Goal: Check status: Check status

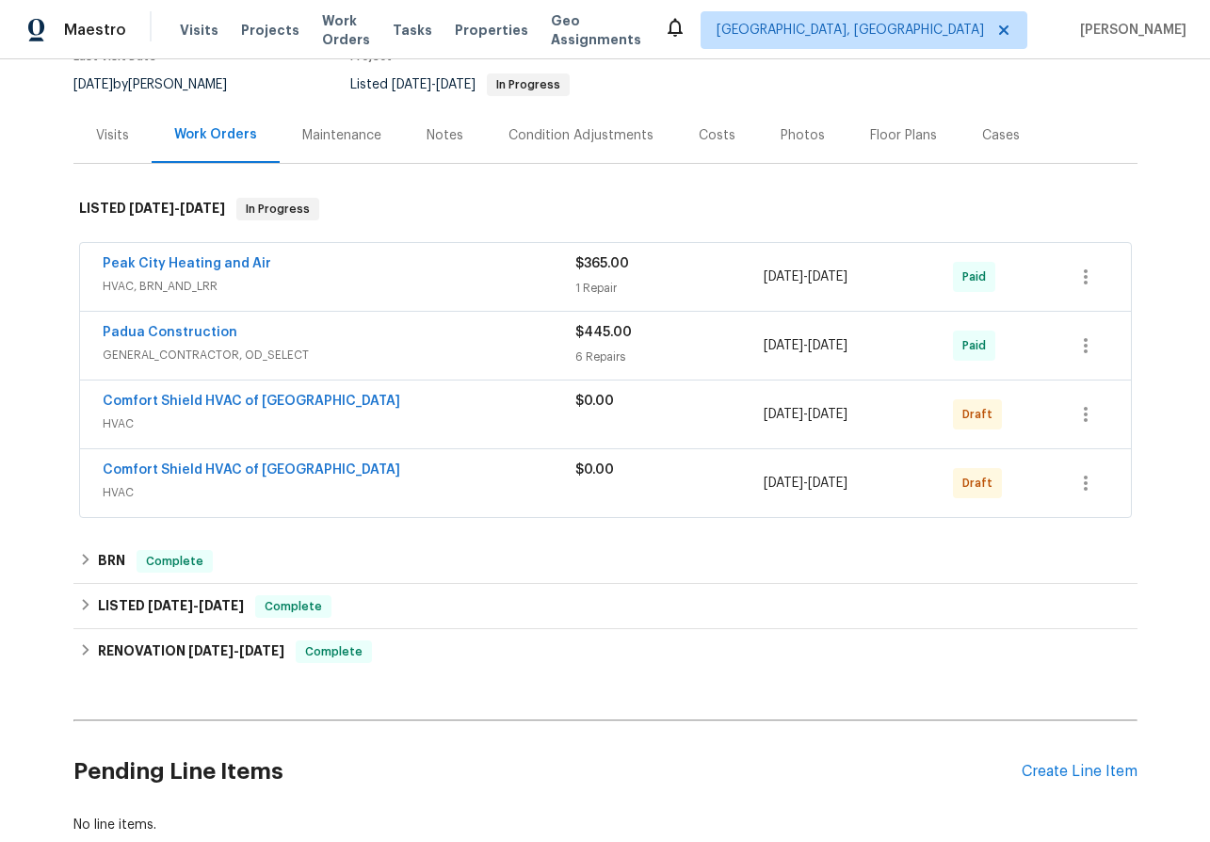
scroll to position [198, 0]
click at [71, 547] on div "Back to all projects [STREET_ADDRESS][PERSON_NAME][PERSON_NAME] 3 Beds | 2 1/2 …" at bounding box center [605, 450] width 1210 height 782
click at [83, 549] on div "BRN Complete" at bounding box center [605, 560] width 1053 height 23
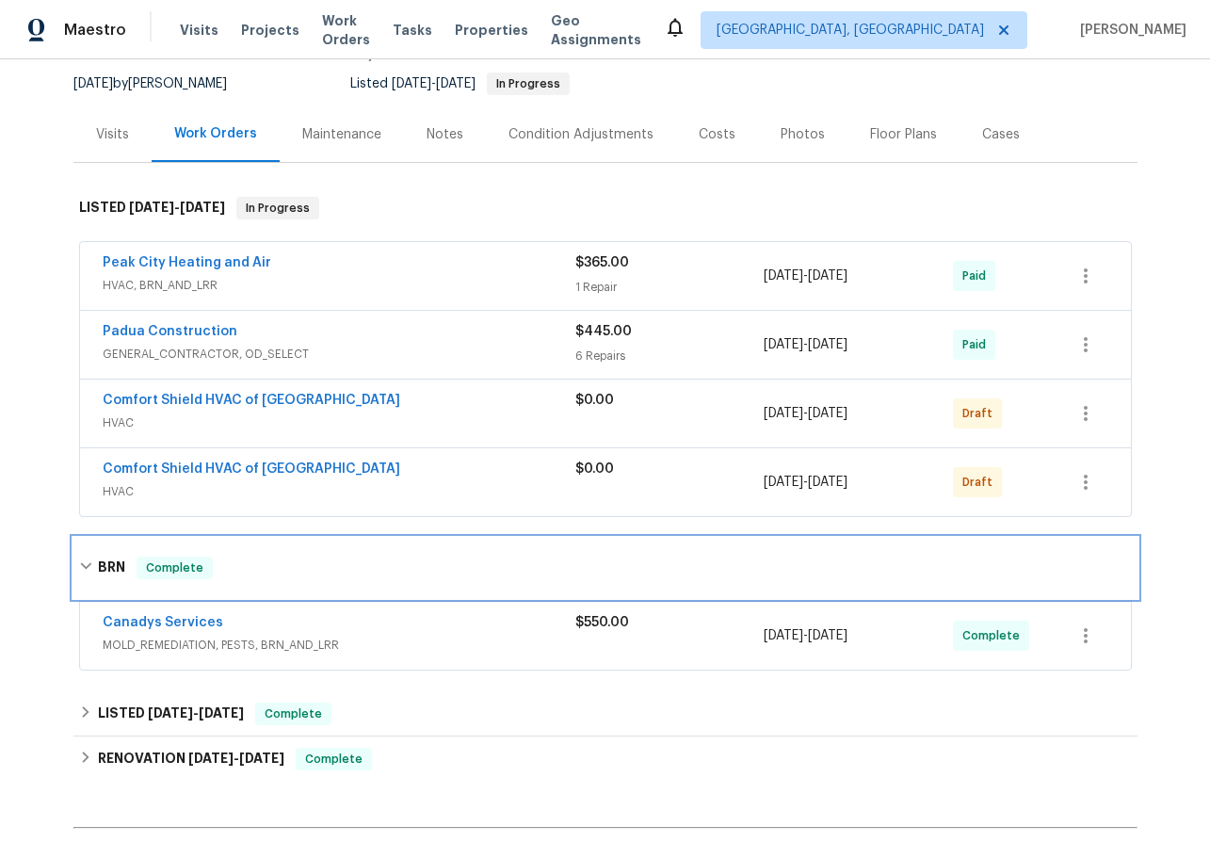
scroll to position [407, 0]
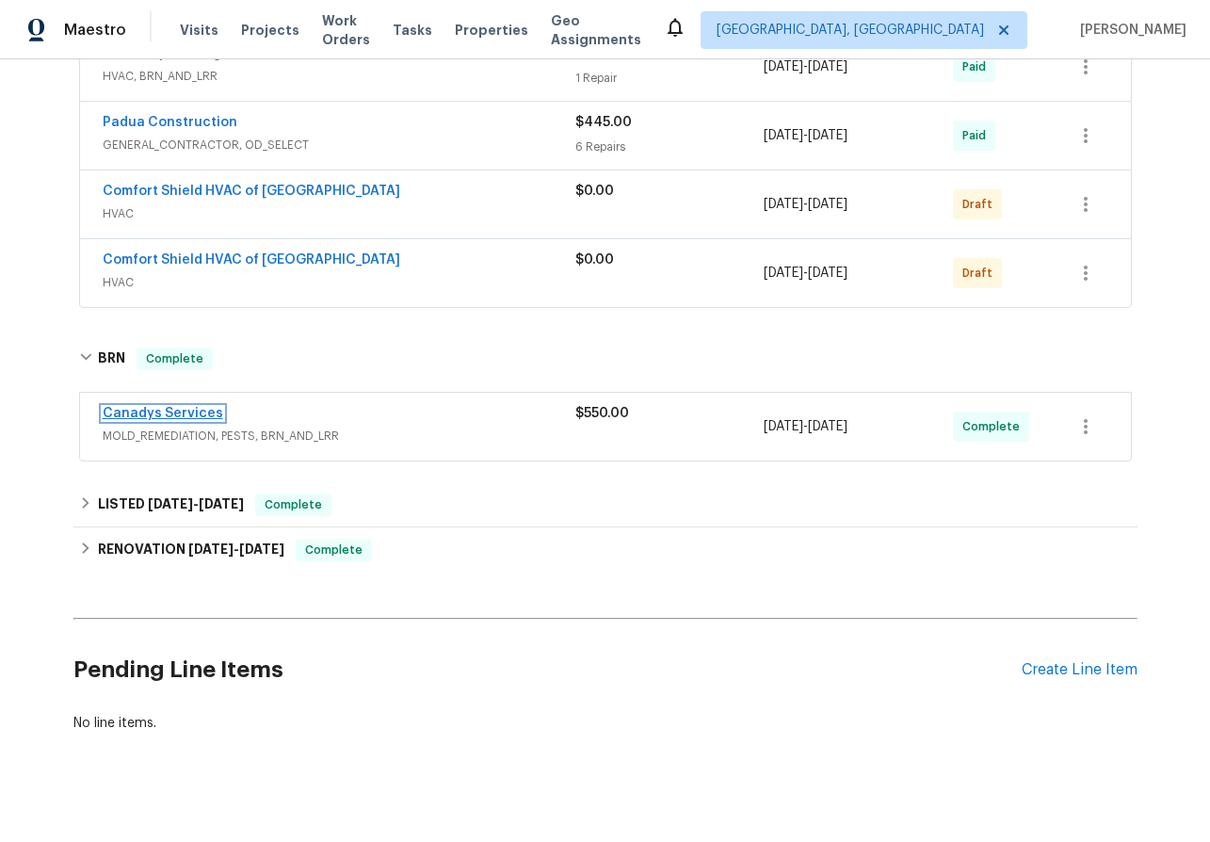
click at [145, 407] on link "Canadys Services" at bounding box center [163, 413] width 121 height 13
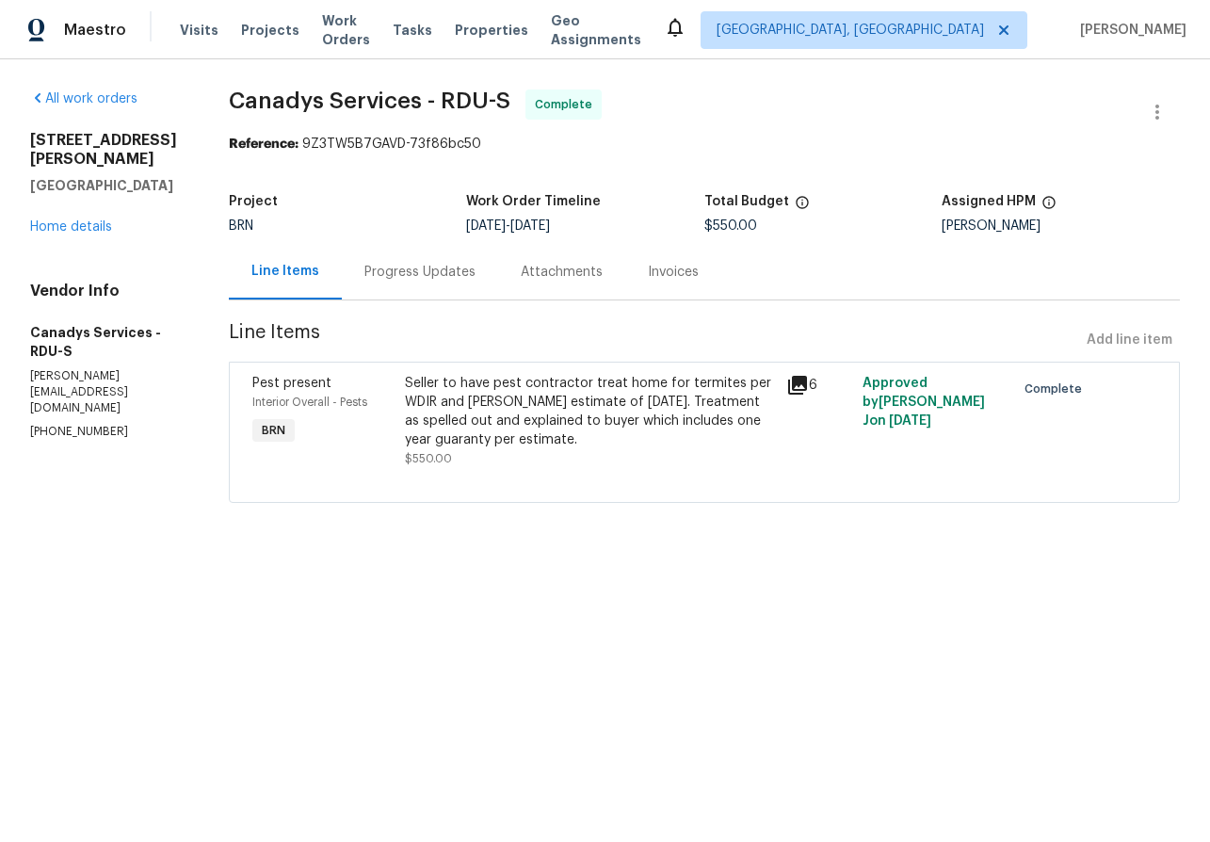
click at [409, 279] on div "Progress Updates" at bounding box center [419, 272] width 111 height 19
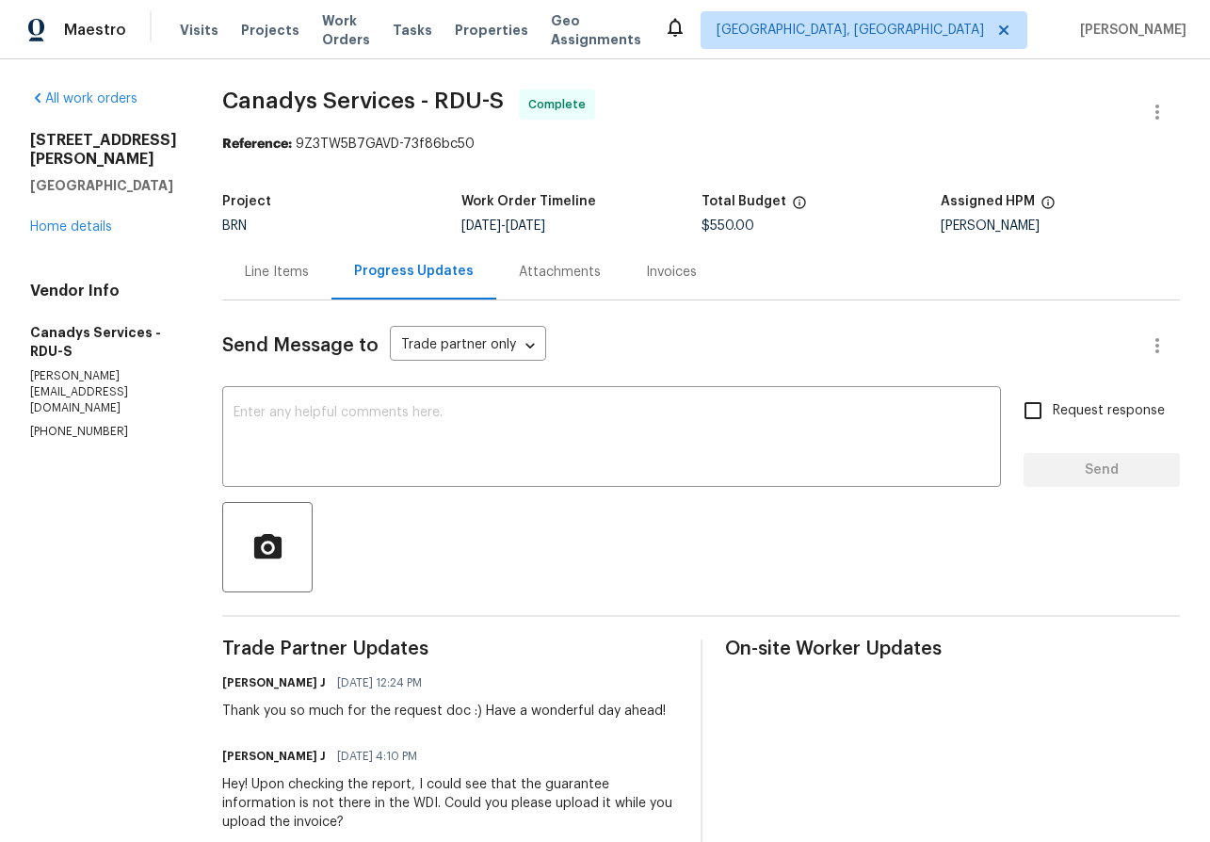
click at [670, 276] on div "Invoices" at bounding box center [671, 272] width 51 height 19
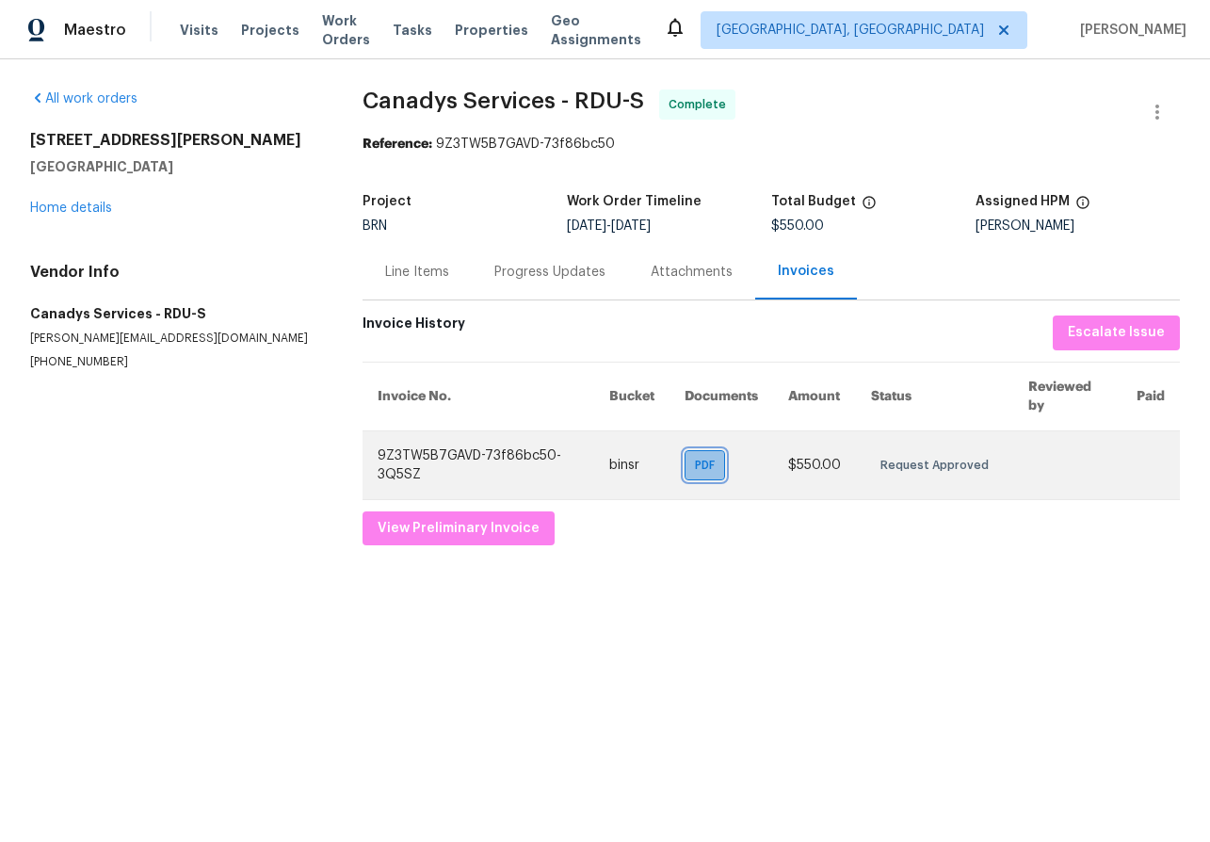
click at [720, 474] on span "PDF" at bounding box center [708, 465] width 27 height 19
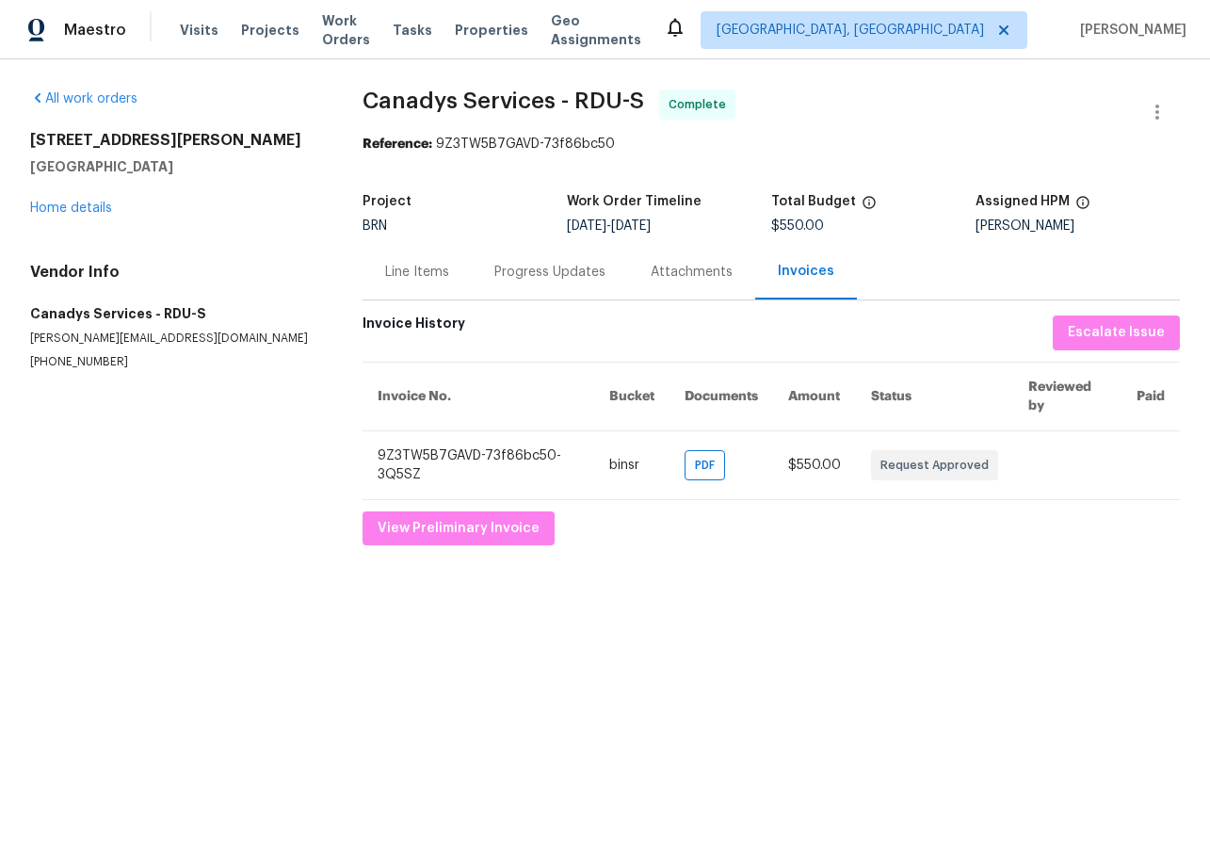
click at [563, 274] on div "Progress Updates" at bounding box center [549, 272] width 111 height 19
